Goal: Find specific page/section: Find specific page/section

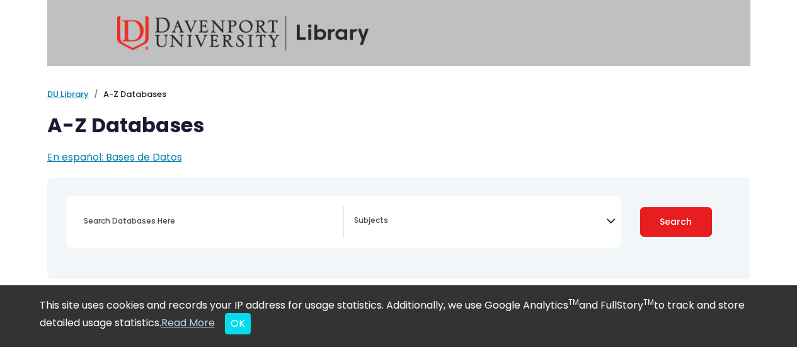
select select "Database Subject Filter"
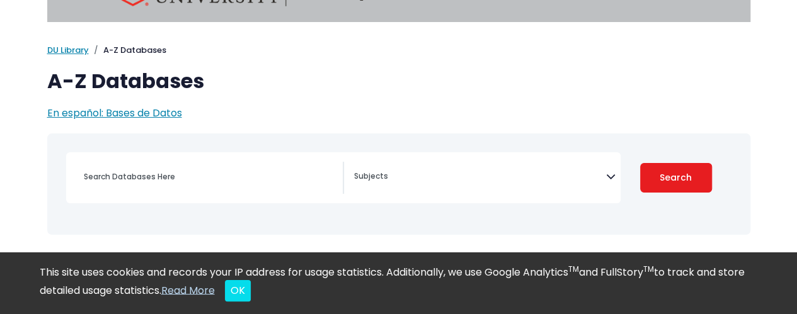
scroll to position [63, 0]
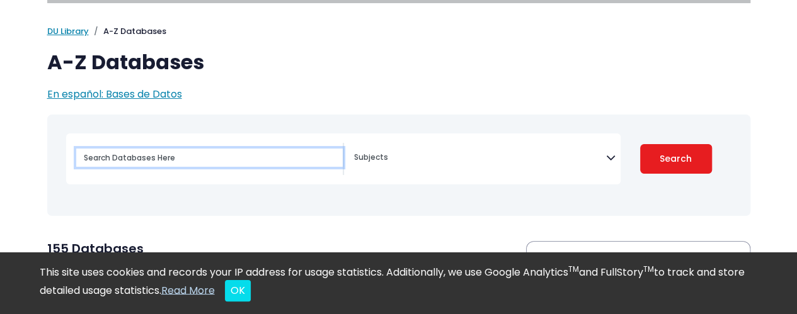
click at [241, 156] on input "Search database by title or keyword" at bounding box center [209, 158] width 267 height 18
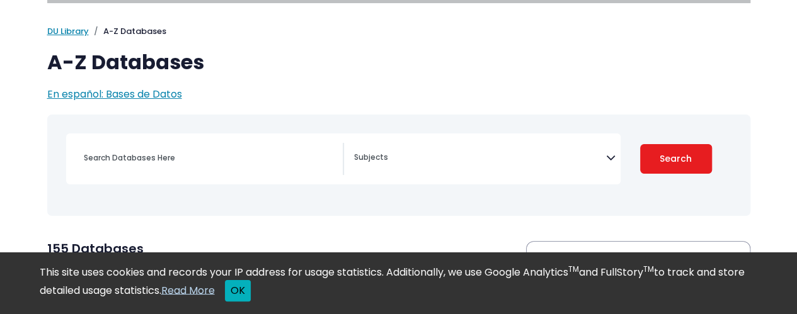
click at [251, 293] on button "OK" at bounding box center [238, 290] width 26 height 21
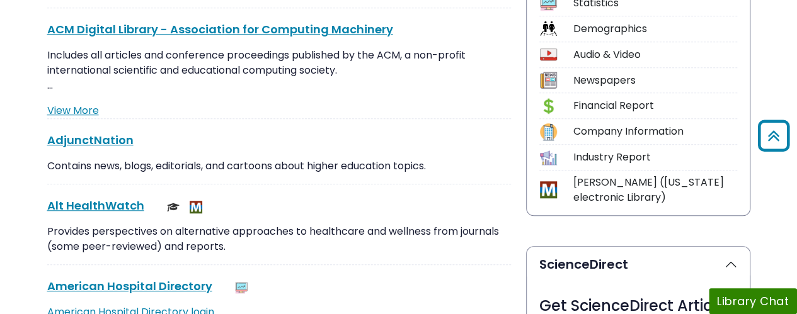
scroll to position [441, 0]
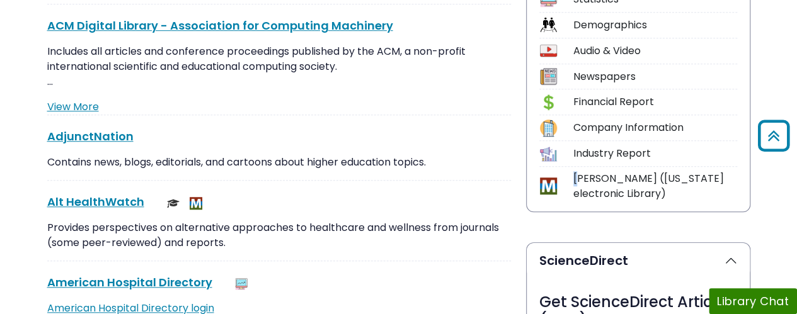
click at [577, 178] on div "[PERSON_NAME] ([US_STATE] electronic Library)" at bounding box center [655, 186] width 164 height 30
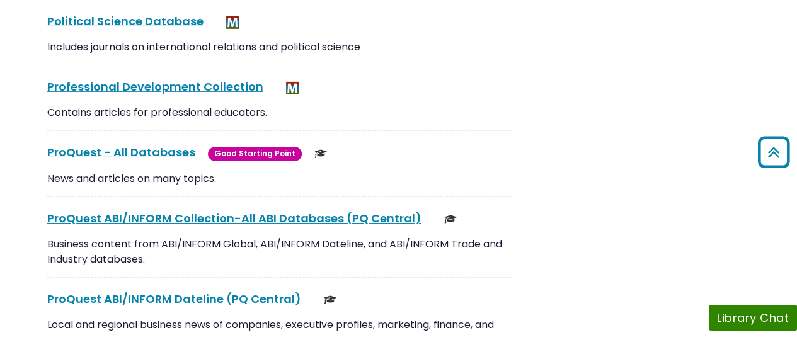
scroll to position [9199, 0]
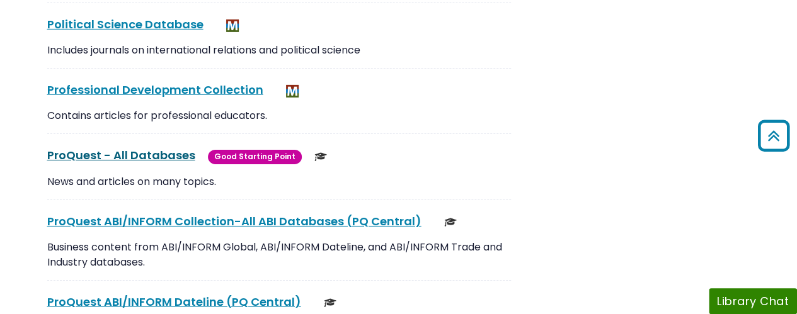
click at [173, 147] on link "ProQuest - All Databases This link opens in a new window" at bounding box center [121, 155] width 148 height 16
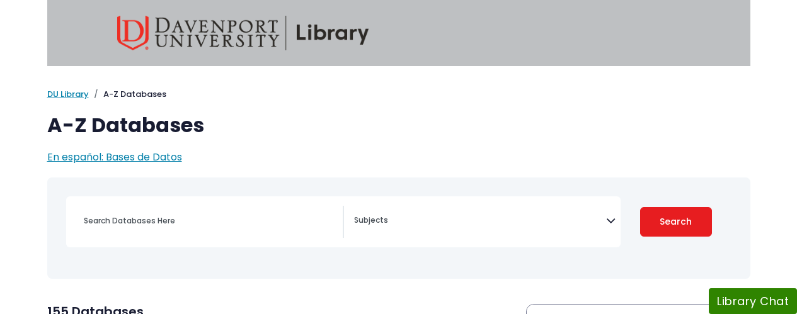
select select "Database Subject Filter"
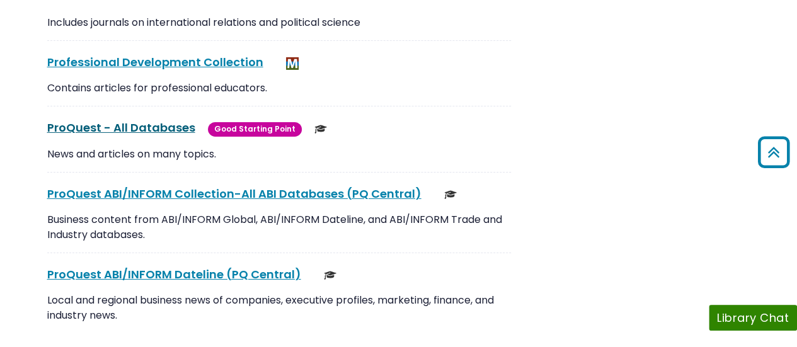
scroll to position [9262, 0]
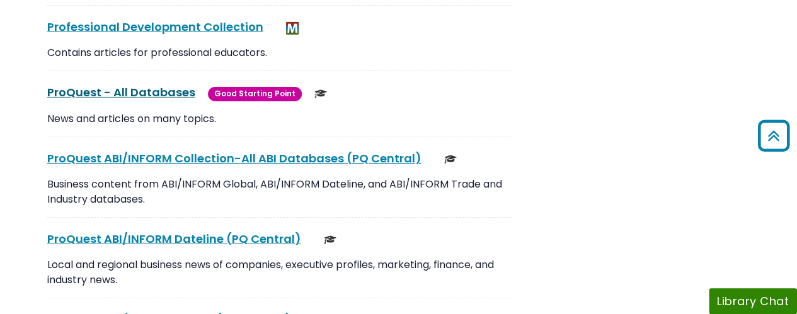
click at [151, 84] on link "ProQuest - All Databases This link opens in a new window" at bounding box center [121, 92] width 148 height 16
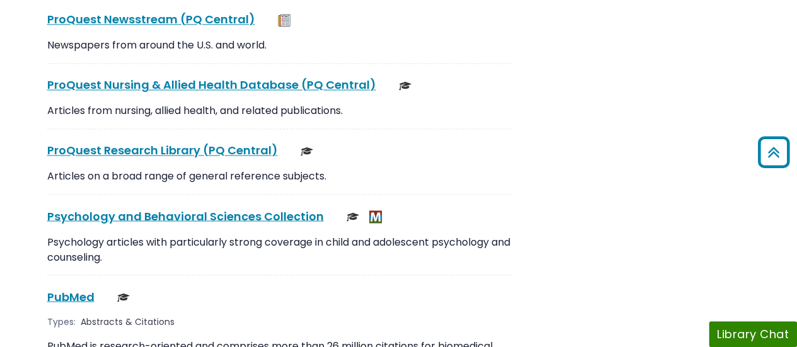
scroll to position [10451, 0]
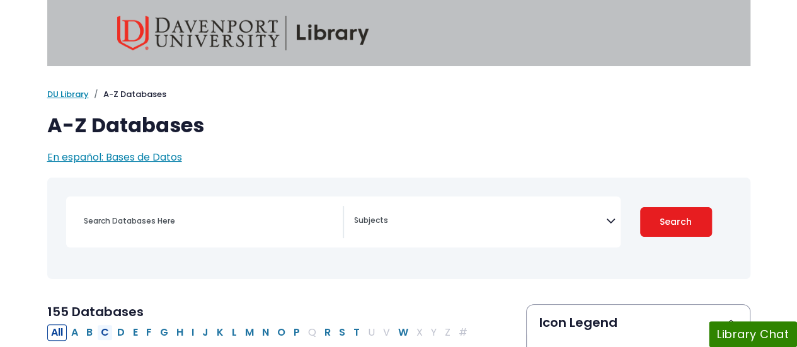
click at [102, 335] on button "C" at bounding box center [105, 333] width 16 height 16
click at [104, 331] on button "C" at bounding box center [105, 333] width 16 height 16
select select "Database Subject Filter"
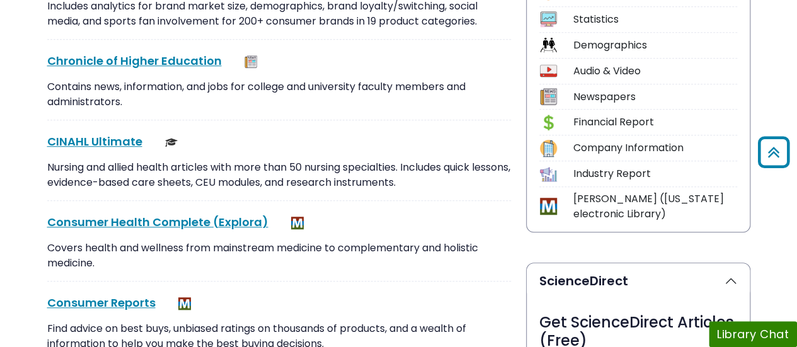
scroll to position [441, 0]
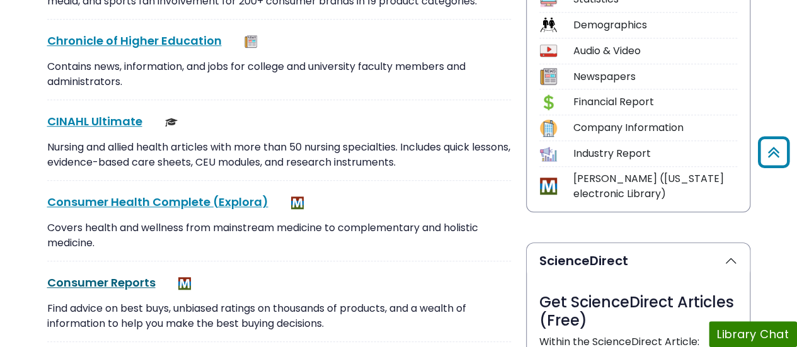
click at [139, 282] on link "Consumer Reports This link opens in a new window" at bounding box center [101, 283] width 108 height 16
